Goal: Find specific page/section: Find specific page/section

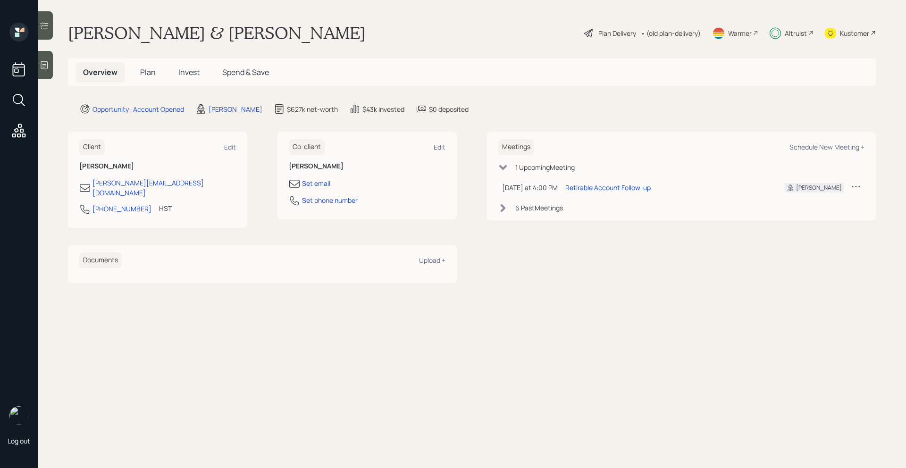
click at [146, 74] on span "Plan" at bounding box center [148, 72] width 16 height 10
